Goal: Information Seeking & Learning: Understand process/instructions

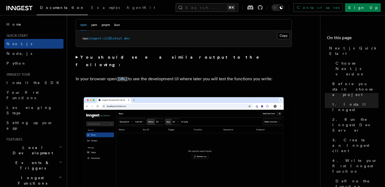
scroll to position [414, 0]
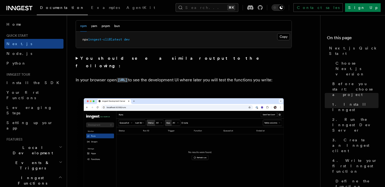
click at [76, 60] on summary "You should see a similar output to the following:" at bounding box center [184, 62] width 216 height 15
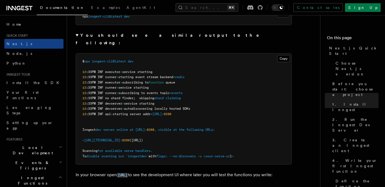
scroll to position [439, 0]
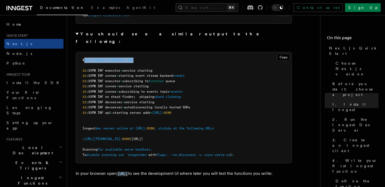
drag, startPoint x: 86, startPoint y: 52, endPoint x: 145, endPoint y: 52, distance: 59.8
click at [145, 52] on pre "$ npx inngest-cli@latest dev 12 :33PM INF executor > service starting 12 :33PM …" at bounding box center [184, 107] width 216 height 111
copy span "npx inngest-cli@latest dev"
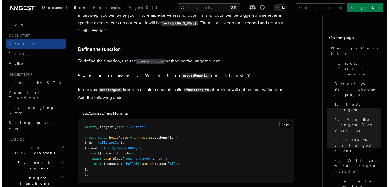
scroll to position [1069, 0]
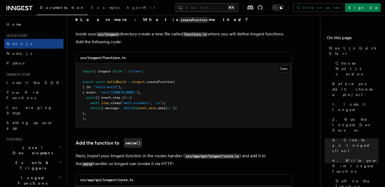
click at [230, 10] on button "Search... ⌘K" at bounding box center [207, 7] width 63 height 9
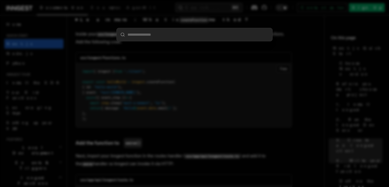
type input "**********"
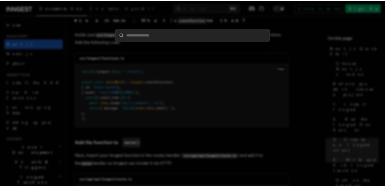
scroll to position [0, 0]
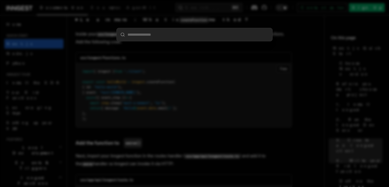
click at [247, 77] on div at bounding box center [194, 93] width 389 height 187
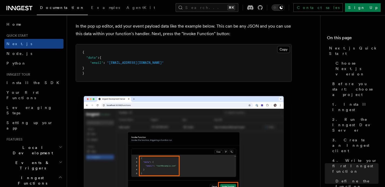
scroll to position [1746, 0]
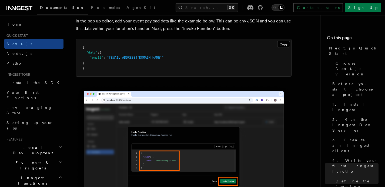
drag, startPoint x: 90, startPoint y: 67, endPoint x: 83, endPoint y: 51, distance: 18.3
click at [83, 51] on pre "{ "data" : { "email" : "test@example.com" } }" at bounding box center [184, 57] width 216 height 37
click at [280, 46] on button "Copy Copied" at bounding box center [283, 44] width 13 height 7
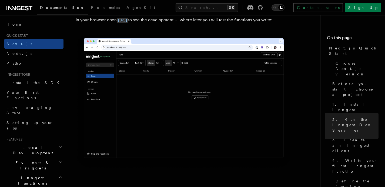
scroll to position [477, 0]
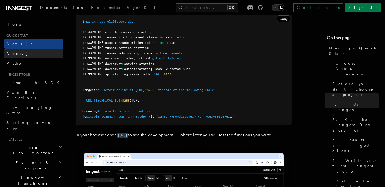
click at [19, 55] on span "Node.js" at bounding box center [19, 53] width 26 height 4
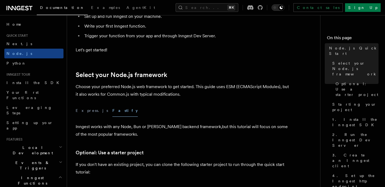
scroll to position [162, 0]
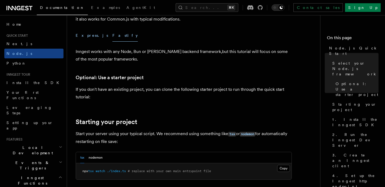
click at [87, 40] on button "Express.js" at bounding box center [92, 35] width 32 height 12
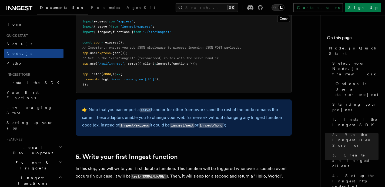
scroll to position [883, 0]
drag, startPoint x: 130, startPoint y: 53, endPoint x: 80, endPoint y: 54, distance: 50.0
click at [80, 54] on pre "import express from "express" ; import { serve } from "inngest/express" ; impor…" at bounding box center [184, 52] width 216 height 79
copy span "app .use ( express .json ());"
